Goal: Task Accomplishment & Management: Manage account settings

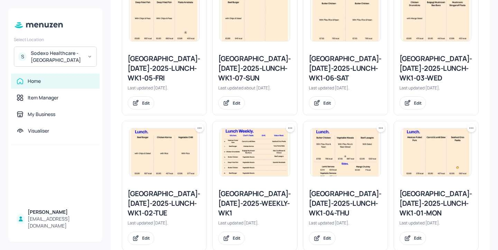
scroll to position [228, 0]
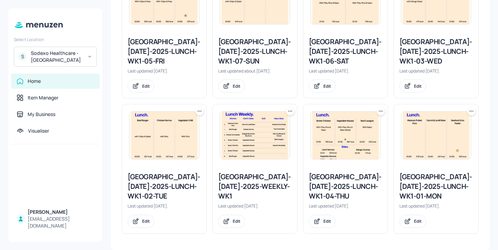
click at [176, 183] on div "[GEOGRAPHIC_DATA]-[DATE]-2025-LUNCH-WK1-02-TUE" at bounding box center [164, 186] width 73 height 29
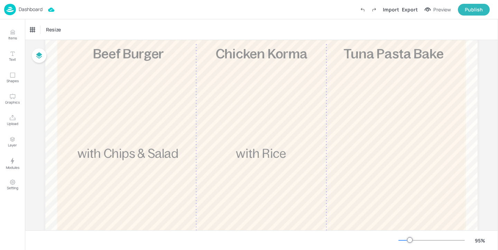
scroll to position [97, 0]
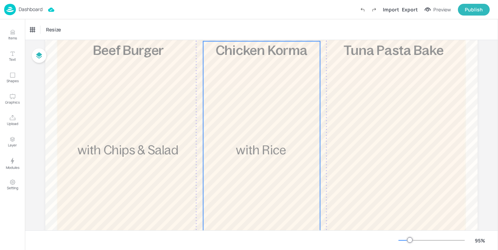
click at [262, 82] on div "£5.85 Chicken Korma with Rice 457 kcal" at bounding box center [261, 162] width 117 height 242
click at [48, 30] on div "Chicken Korma" at bounding box center [45, 30] width 30 height 6
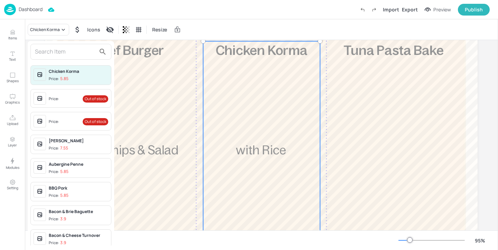
click at [55, 49] on input "text" at bounding box center [65, 51] width 61 height 11
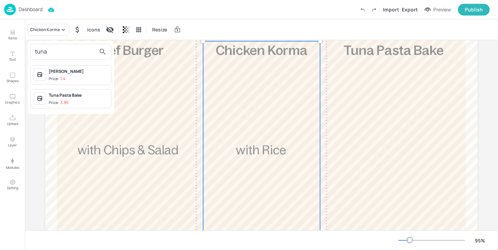
type input "tuna"
click at [92, 98] on div "Tuna Pasta Bake" at bounding box center [78, 95] width 59 height 6
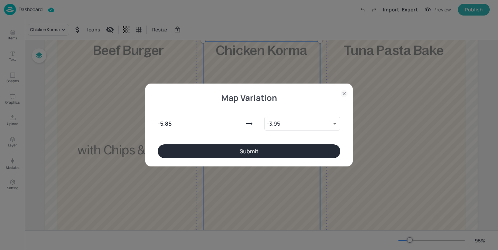
click at [236, 149] on button "Submit" at bounding box center [249, 152] width 183 height 14
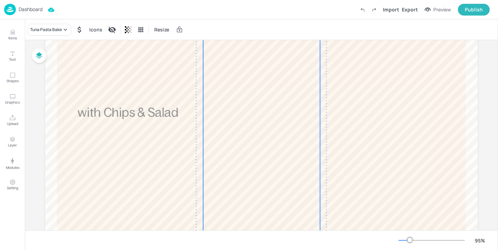
scroll to position [29, 0]
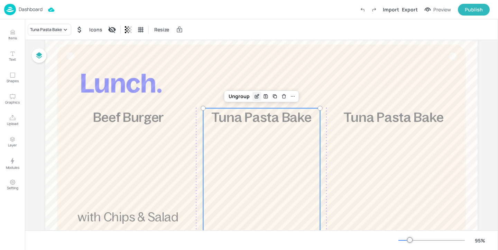
click at [255, 95] on icon "Edit Item" at bounding box center [257, 97] width 6 height 6
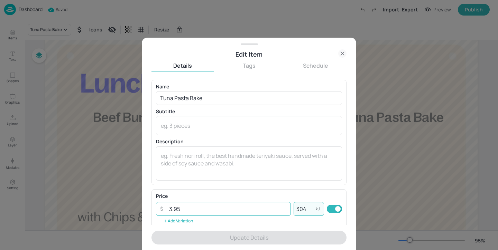
drag, startPoint x: 308, startPoint y: 208, endPoint x: 288, endPoint y: 208, distance: 20.1
click at [288, 208] on div "​ 3.95 ​ 304 kJ ​" at bounding box center [249, 209] width 186 height 14
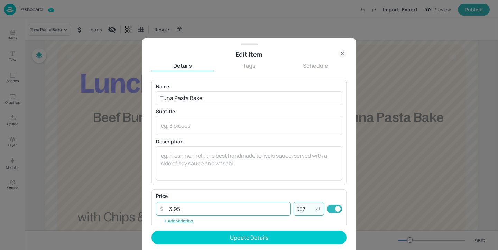
type input "537"
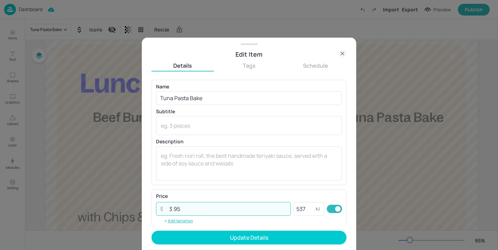
drag, startPoint x: 223, startPoint y: 206, endPoint x: 170, endPoint y: 184, distance: 57.1
click at [170, 184] on div "Name Tuna Pasta Bake ​ Subtitle x ​ Description x ​ Price ​ 3.95 ​ 537 kJ ​ Add…" at bounding box center [249, 153] width 195 height 146
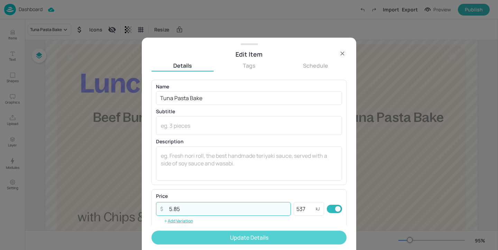
type input "5.85"
click at [202, 239] on button "Update Details" at bounding box center [249, 238] width 195 height 14
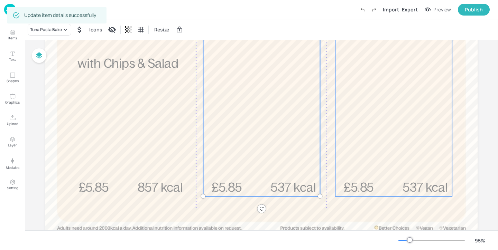
scroll to position [204, 0]
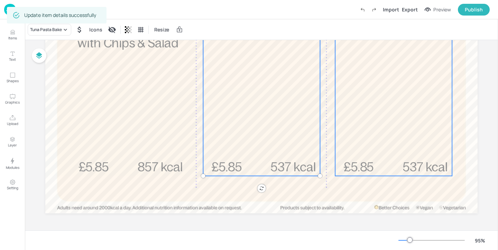
click at [402, 97] on div "£5.85 Tuna Pasta Bake 537 kcal" at bounding box center [393, 55] width 117 height 242
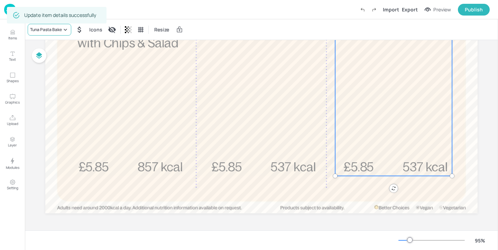
click at [57, 30] on div "Tuna Pasta Bake" at bounding box center [46, 30] width 32 height 6
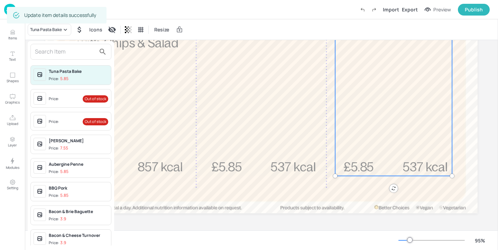
click at [62, 48] on input "text" at bounding box center [65, 51] width 61 height 11
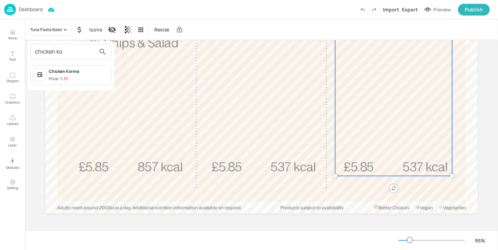
type input "chicken ko"
click at [86, 72] on div "Chicken Korma" at bounding box center [78, 71] width 59 height 6
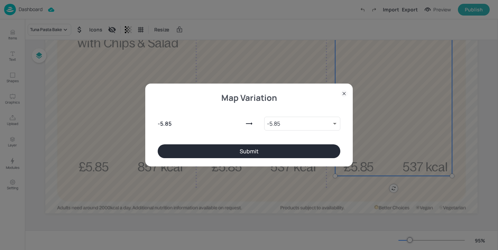
click at [297, 163] on div "Map Variation - 5.85 - 5.85 9866555 ​ Submit" at bounding box center [249, 125] width 208 height 83
click at [301, 154] on button "Submit" at bounding box center [249, 152] width 183 height 14
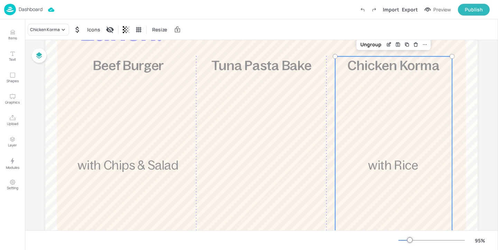
scroll to position [68, 0]
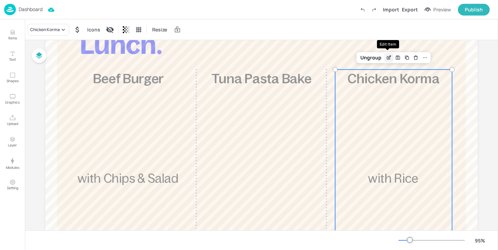
click at [389, 61] on div "Edit Item" at bounding box center [388, 57] width 9 height 9
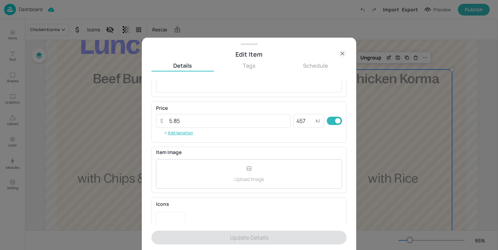
scroll to position [111, 0]
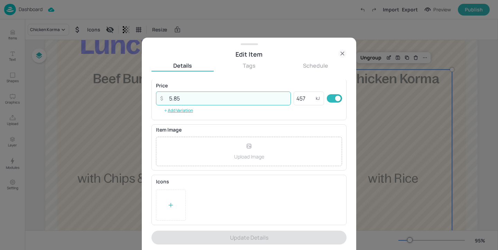
click at [211, 93] on input "5.85" at bounding box center [228, 99] width 126 height 14
drag, startPoint x: 212, startPoint y: 99, endPoint x: 132, endPoint y: 99, distance: 79.2
click at [132, 99] on div "Edit Item Details Tags Schedule Name Chicken Korma ​ Subtitle x ​ Description w…" at bounding box center [249, 125] width 498 height 250
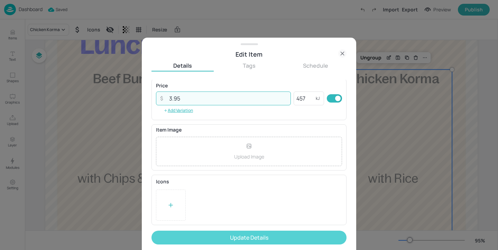
type input "3.95"
click at [252, 237] on button "Update Details" at bounding box center [249, 238] width 195 height 14
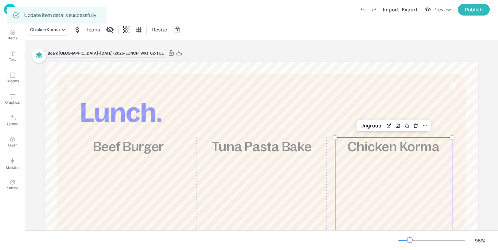
click at [412, 12] on div "Export" at bounding box center [410, 9] width 16 height 7
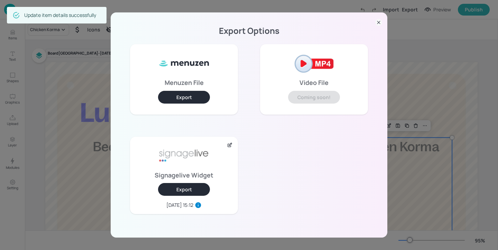
click at [194, 190] on button "Export" at bounding box center [184, 189] width 52 height 13
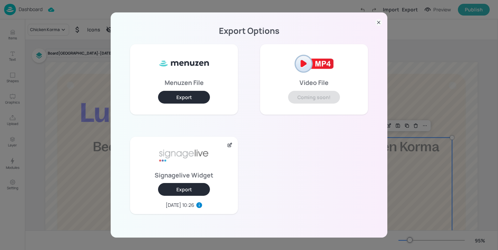
click at [421, 77] on div "Export Options Menuzen File Export Video File Coming soon! Signagelive Widget E…" at bounding box center [249, 125] width 498 height 250
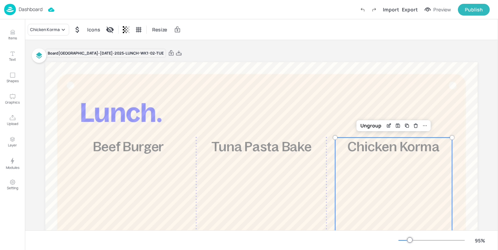
click at [44, 8] on div "Dashboard Import Export Preview Publish" at bounding box center [247, 9] width 486 height 19
click at [37, 9] on p "Dashboard" at bounding box center [31, 9] width 24 height 5
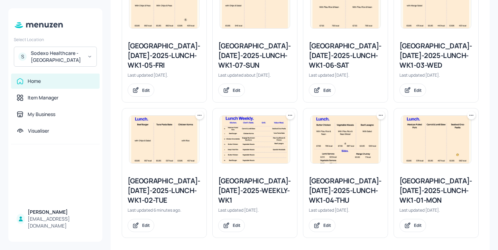
scroll to position [228, 0]
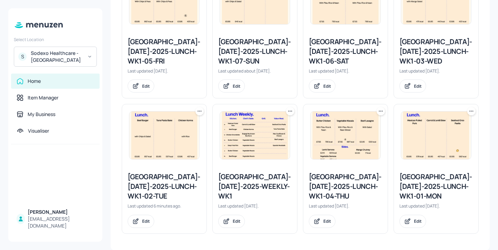
click at [426, 46] on div "[GEOGRAPHIC_DATA]-[DATE]-2025-LUNCH-WK1-03-WED" at bounding box center [436, 51] width 73 height 29
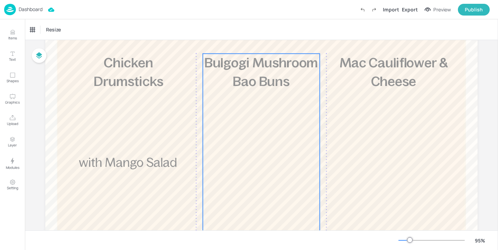
scroll to position [92, 0]
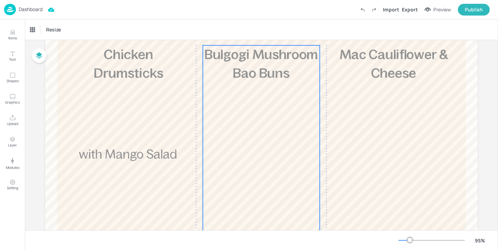
click at [285, 130] on div "£5.85 Bulgogi Mushroom Bao Buns 442 kcal" at bounding box center [261, 166] width 117 height 242
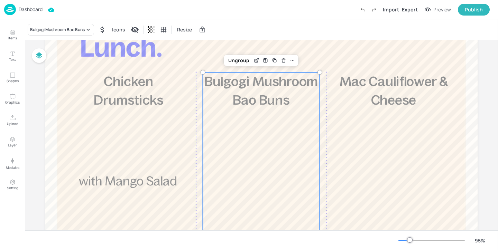
scroll to position [65, 0]
click at [71, 33] on div "Bulgogi Mushroom Bao Buns" at bounding box center [61, 30] width 66 height 12
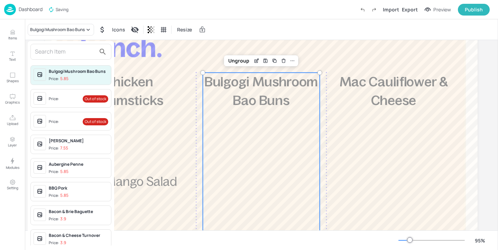
click at [68, 48] on input "text" at bounding box center [65, 51] width 61 height 11
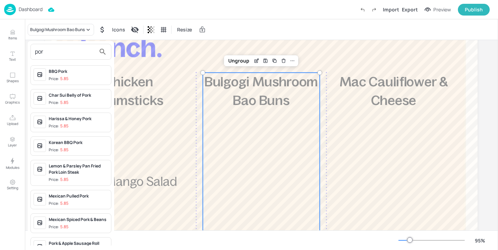
type input "por"
click at [256, 59] on div at bounding box center [249, 125] width 498 height 250
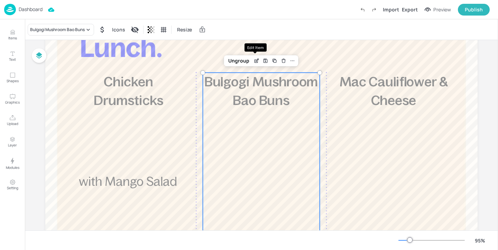
click at [255, 63] on icon "Edit Item" at bounding box center [256, 61] width 3 height 3
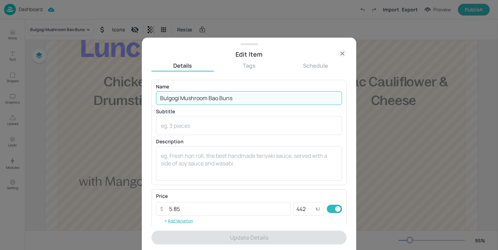
drag, startPoint x: 245, startPoint y: 99, endPoint x: 99, endPoint y: 86, distance: 147.2
click at [99, 86] on div "Edit Item Details Tags Schedule Name Bulgogi Mushroom Bao Buns ​ Subtitle x ​ D…" at bounding box center [249, 125] width 498 height 250
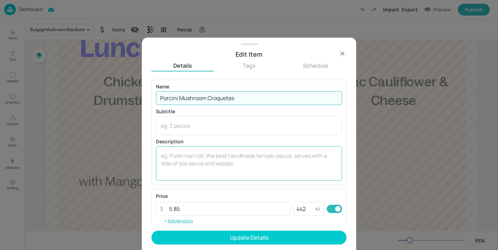
scroll to position [6, 0]
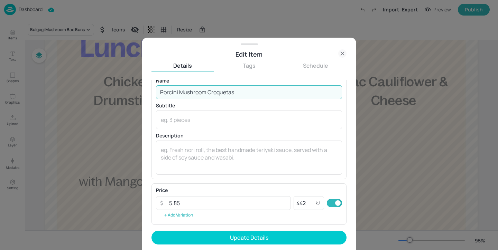
drag, startPoint x: 244, startPoint y: 95, endPoint x: 208, endPoint y: 94, distance: 36.0
click at [208, 94] on input "Porcini Mushroom Croquetas" at bounding box center [249, 92] width 186 height 14
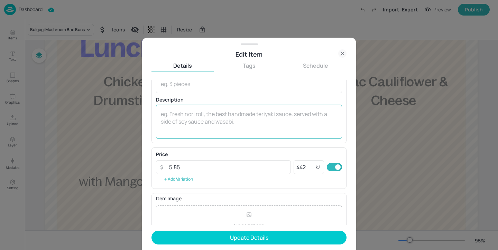
scroll to position [47, 0]
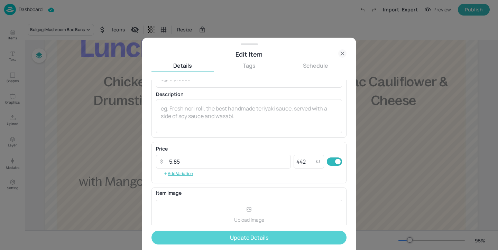
type input "Porcini Mushroom Risotto"
click at [277, 236] on button "Update Details" at bounding box center [249, 238] width 195 height 14
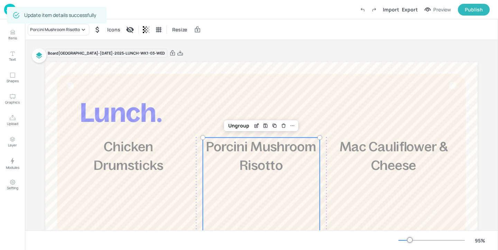
click at [361, 52] on div "Board [GEOGRAPHIC_DATA]-[DATE]-2025-LUNCH-WK1-03-WED" at bounding box center [261, 53] width 432 height 10
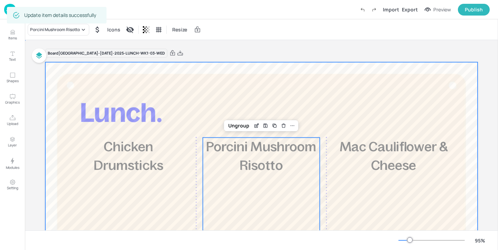
click at [353, 66] on div at bounding box center [261, 239] width 432 height 355
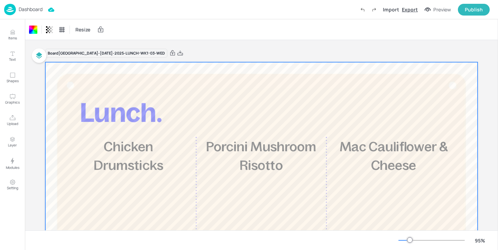
click at [412, 11] on div "Export" at bounding box center [410, 9] width 16 height 7
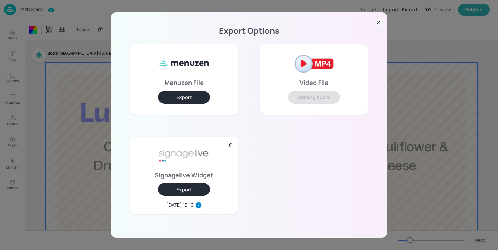
click at [175, 188] on button "Export" at bounding box center [184, 189] width 52 height 13
click at [94, 44] on div "Export Options Menuzen File Export Video File Coming soon! Signagelive Widget E…" at bounding box center [249, 125] width 498 height 250
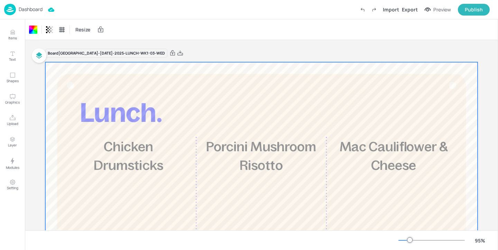
click at [35, 10] on p "Dashboard" at bounding box center [31, 9] width 24 height 5
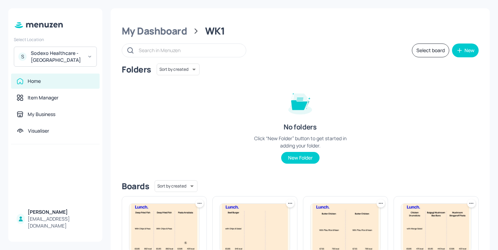
scroll to position [228, 0]
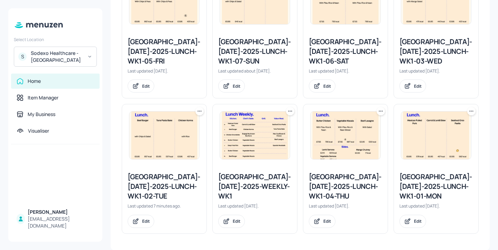
click at [261, 185] on div "[GEOGRAPHIC_DATA]-[DATE]-2025-WEEKLY-WK1" at bounding box center [254, 186] width 73 height 29
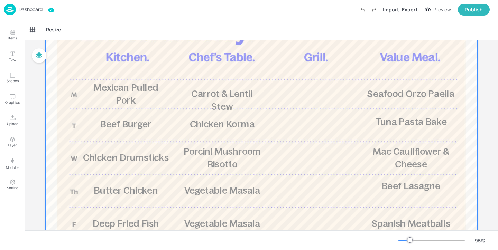
scroll to position [76, 0]
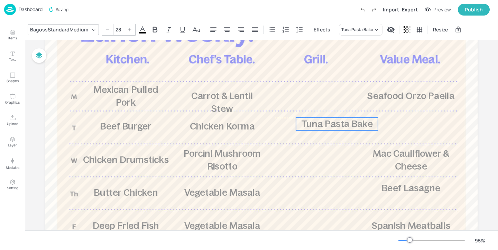
drag, startPoint x: 399, startPoint y: 125, endPoint x: 325, endPoint y: 126, distance: 74.4
click at [325, 126] on span "Tuna Pasta Bake" at bounding box center [337, 124] width 72 height 10
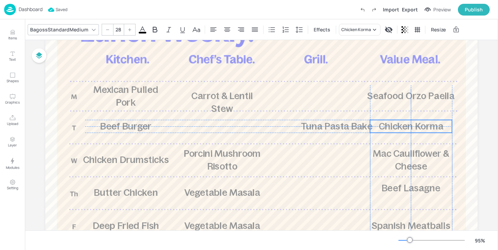
drag, startPoint x: 227, startPoint y: 132, endPoint x: 414, endPoint y: 131, distance: 187.5
click at [414, 131] on p "Chicken Korma" at bounding box center [411, 126] width 82 height 13
type input "28"
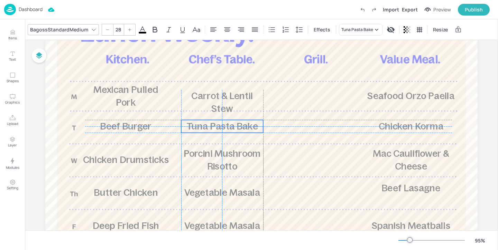
drag, startPoint x: 342, startPoint y: 127, endPoint x: 227, endPoint y: 127, distance: 115.2
click at [227, 127] on span "Tuna Pasta Bake" at bounding box center [222, 126] width 72 height 10
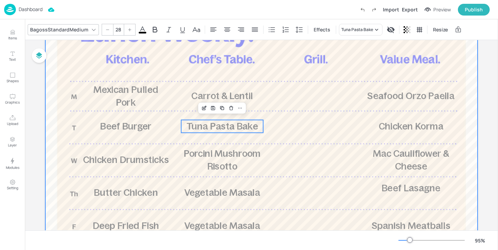
click at [300, 102] on div at bounding box center [261, 163] width 432 height 355
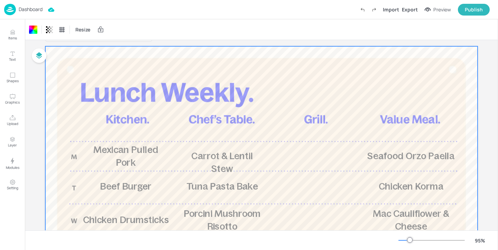
scroll to position [0, 0]
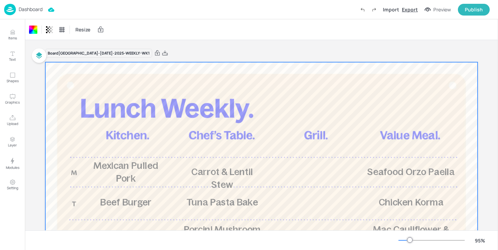
click at [412, 11] on div "Export" at bounding box center [410, 9] width 16 height 7
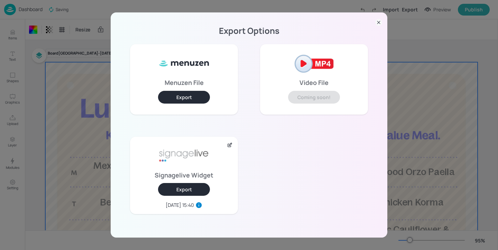
click at [179, 192] on button "Export" at bounding box center [184, 189] width 52 height 13
